Goal: Task Accomplishment & Management: Manage account settings

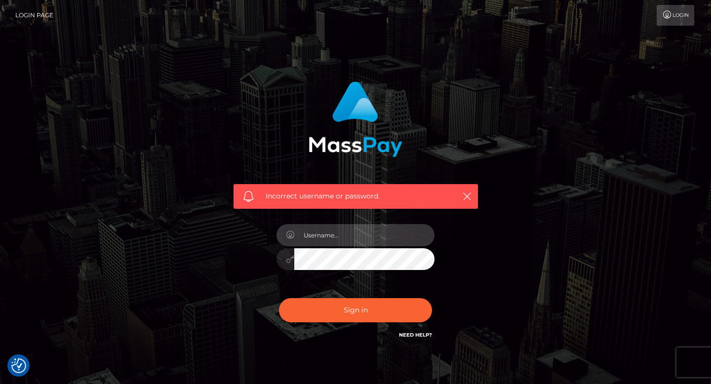
click at [308, 244] on input "text" at bounding box center [364, 235] width 140 height 22
type input "[EMAIL_ADDRESS][DOMAIN_NAME]"
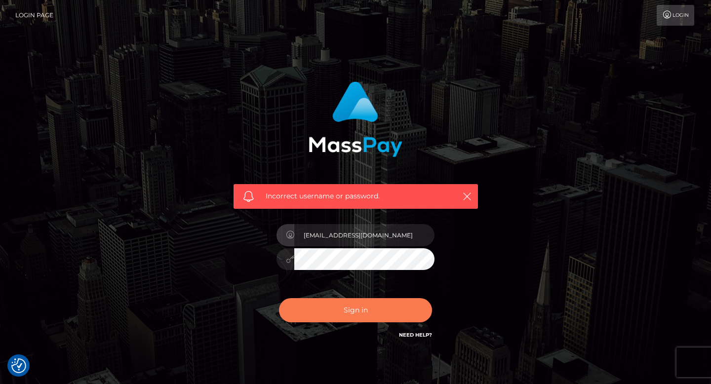
click at [348, 308] on button "Sign in" at bounding box center [355, 310] width 153 height 24
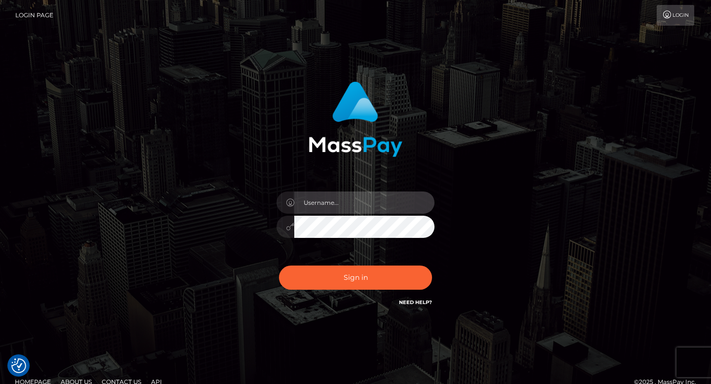
click at [336, 197] on input "text" at bounding box center [364, 203] width 140 height 22
type input "[EMAIL_ADDRESS][DOMAIN_NAME]"
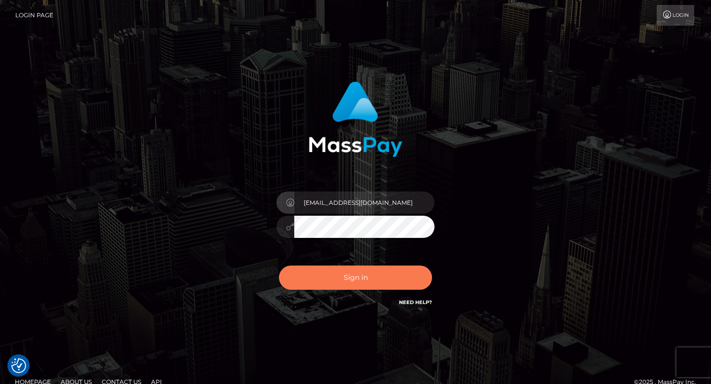
click at [347, 275] on button "Sign in" at bounding box center [355, 278] width 153 height 24
